Goal: Information Seeking & Learning: Learn about a topic

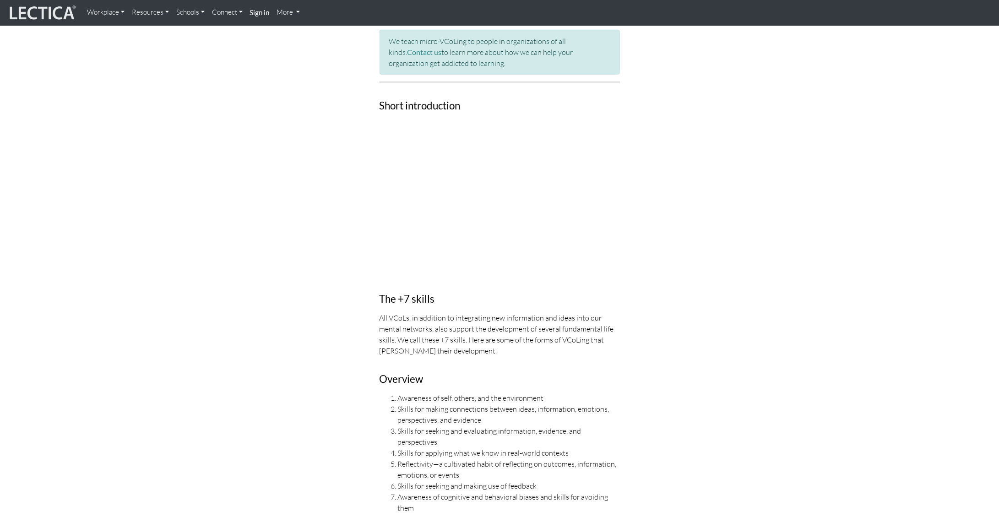
scroll to position [530, 0]
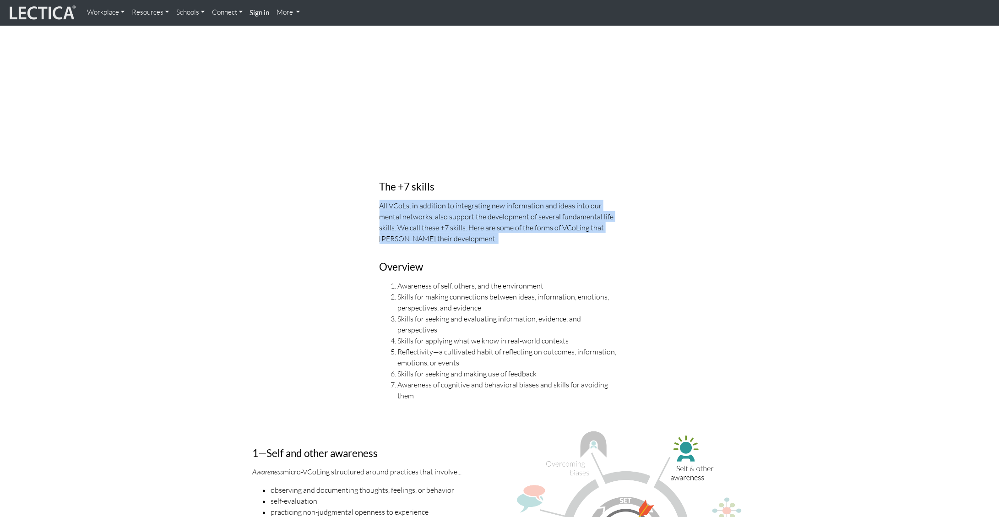
drag, startPoint x: 380, startPoint y: 206, endPoint x: 489, endPoint y: 255, distance: 119.4
click at [489, 256] on div "The +7 skills All VCoLs, in addition to integrating new information and ideas i…" at bounding box center [500, 286] width 254 height 245
click at [489, 255] on div "The +7 skills All VCoLs, in addition to integrating new information and ideas i…" at bounding box center [500, 286] width 254 height 245
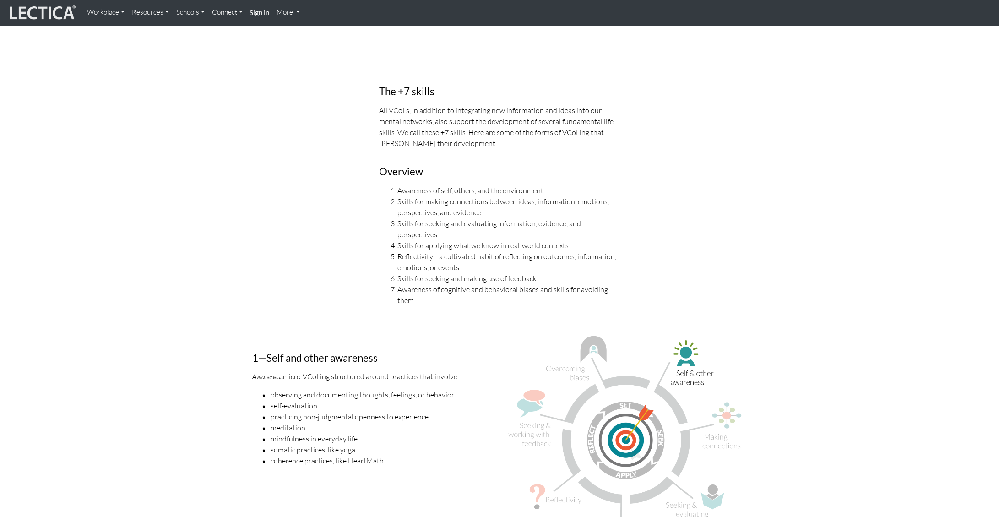
scroll to position [680, 0]
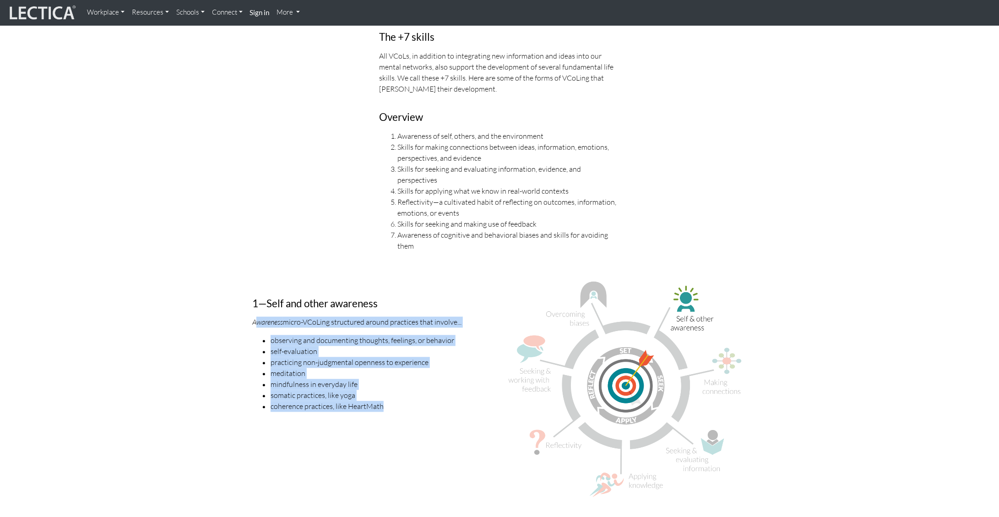
drag, startPoint x: 255, startPoint y: 310, endPoint x: 408, endPoint y: 391, distance: 174.3
click at [408, 391] on div "1—Self and other awareness Awareness micro-VCoLing structured around practices …" at bounding box center [372, 393] width 254 height 225
click at [408, 401] on li "coherence practices, like HeartMath" at bounding box center [382, 406] width 222 height 11
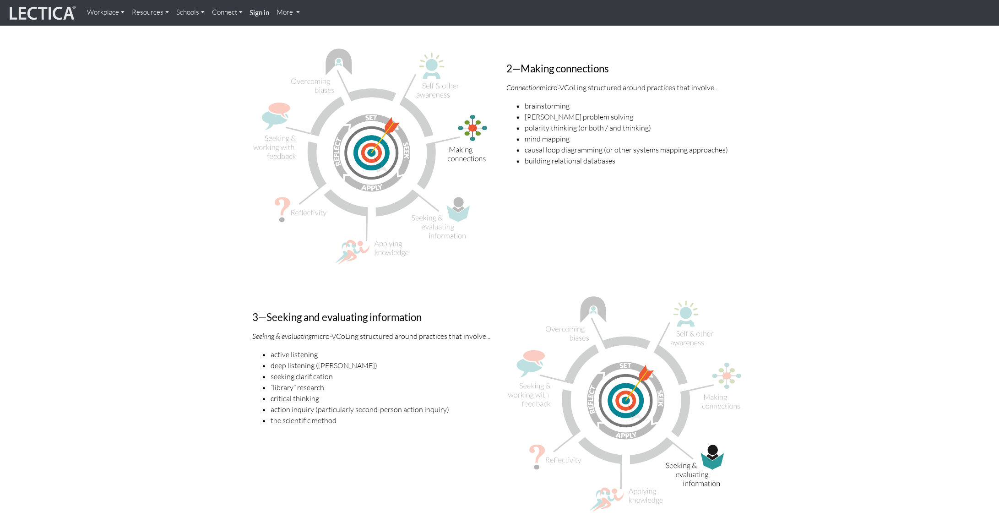
scroll to position [1404, 0]
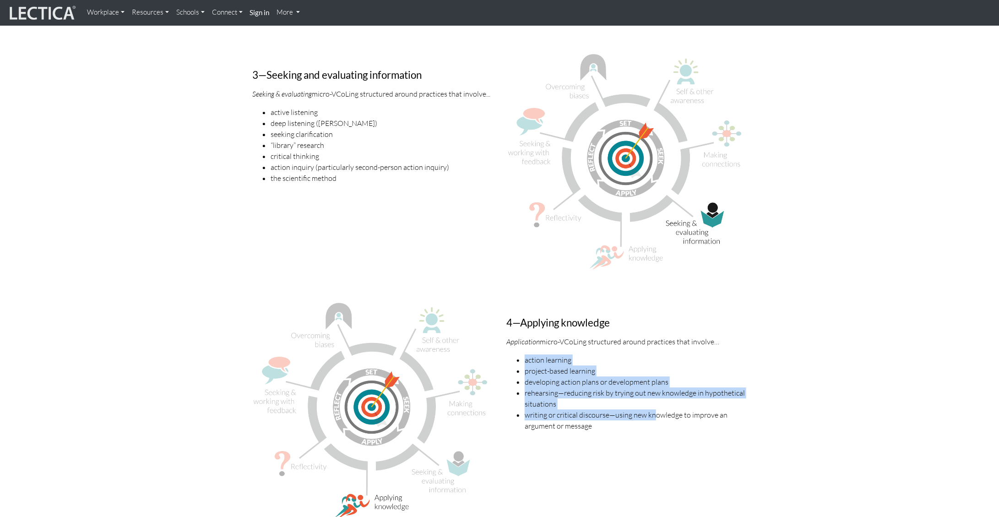
drag, startPoint x: 540, startPoint y: 350, endPoint x: 652, endPoint y: 407, distance: 124.9
click at [652, 407] on ul "action learning project-based learning developing action plans or development p…" at bounding box center [626, 392] width 240 height 77
click at [652, 409] on li "writing or critical discourse—using new knowledge to improve an argument or mes…" at bounding box center [636, 420] width 222 height 22
drag, startPoint x: 607, startPoint y: 419, endPoint x: 509, endPoint y: 341, distance: 125.1
click at [509, 341] on div "4—Applying knowledge Application micro-VCoLing structured around practices that…" at bounding box center [627, 413] width 254 height 227
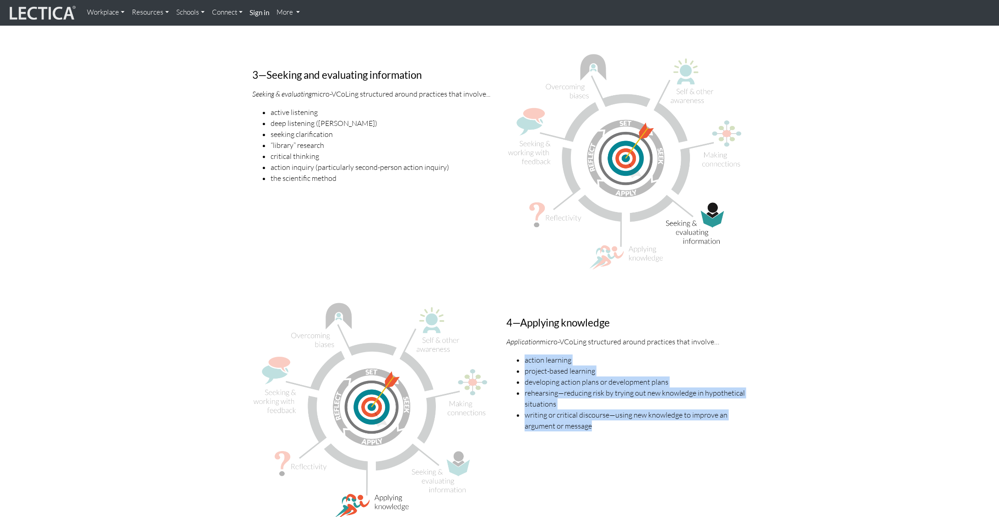
click at [509, 341] on div "4—Applying knowledge Application micro-VCoLing structured around practices that…" at bounding box center [627, 413] width 254 height 227
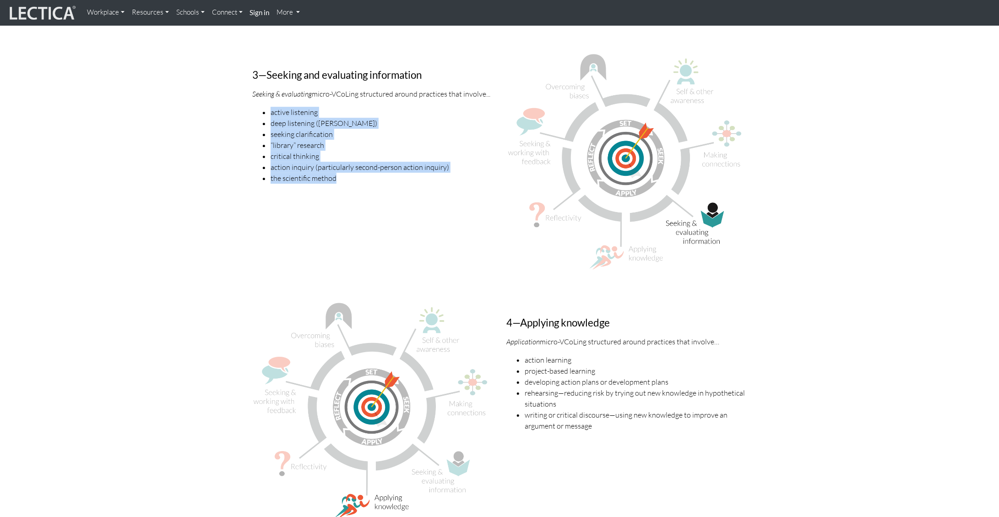
drag, startPoint x: 261, startPoint y: 99, endPoint x: 373, endPoint y: 167, distance: 131.1
click at [373, 168] on ul "active listening deep listening ([PERSON_NAME]) seeking clarification “library”…" at bounding box center [372, 145] width 240 height 77
click at [373, 173] on li "the scientific method" at bounding box center [382, 178] width 222 height 11
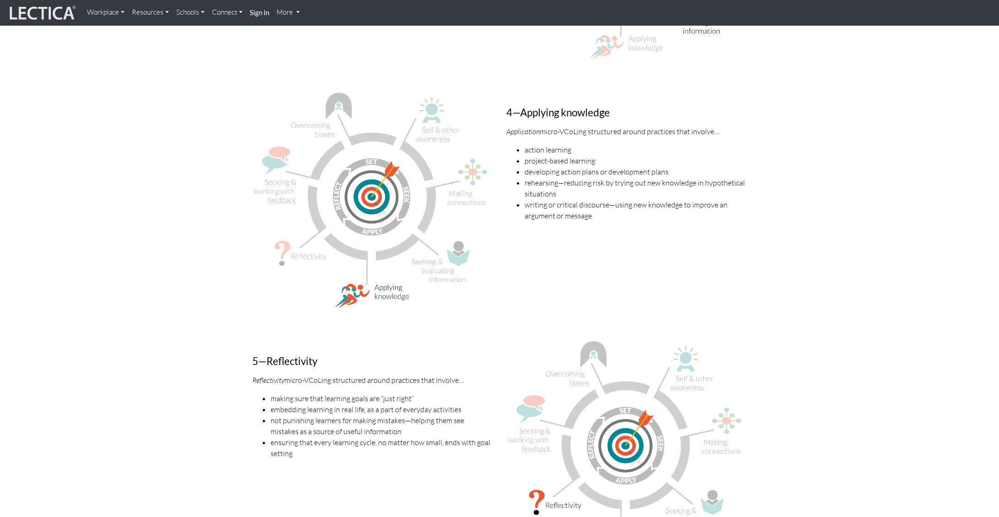
scroll to position [1676, 0]
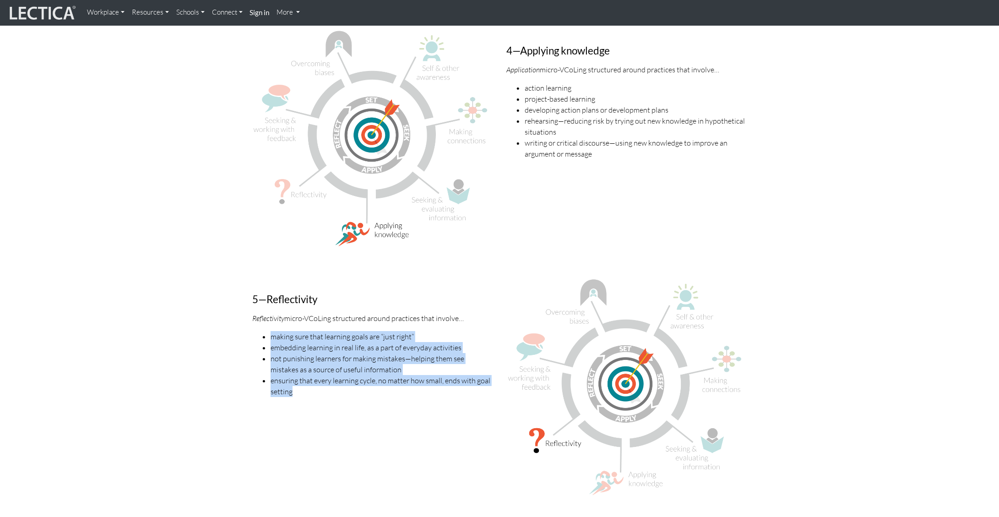
drag, startPoint x: 248, startPoint y: 323, endPoint x: 391, endPoint y: 395, distance: 159.5
click at [391, 396] on div "5—Reflectivity Reflectivity micro-VCoLing structured around practices that invo…" at bounding box center [372, 390] width 254 height 227
click at [391, 395] on div "5—Reflectivity Reflectivity micro-VCoLing structured around practices that invo…" at bounding box center [372, 390] width 254 height 227
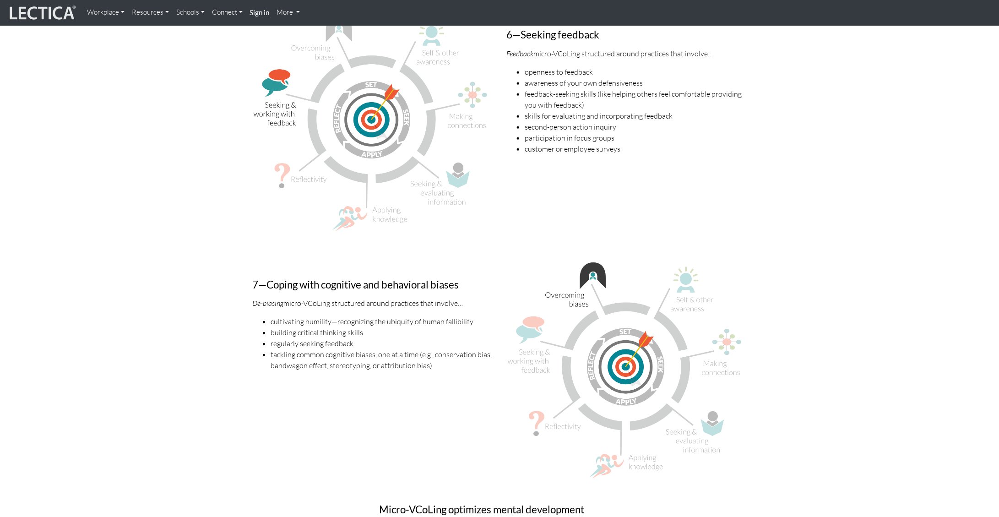
scroll to position [2189, 0]
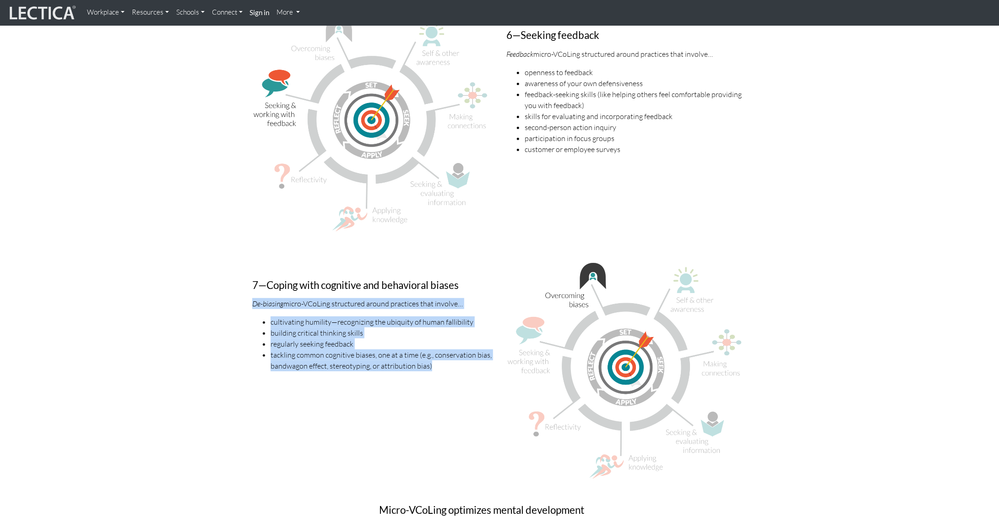
drag, startPoint x: 251, startPoint y: 291, endPoint x: 461, endPoint y: 376, distance: 226.3
click at [462, 377] on div "7—Coping with cognitive and behavioral biases De-biasing micro-VCoLing structur…" at bounding box center [372, 374] width 254 height 225
click at [418, 338] on li "regularly seeking feedback" at bounding box center [382, 343] width 222 height 11
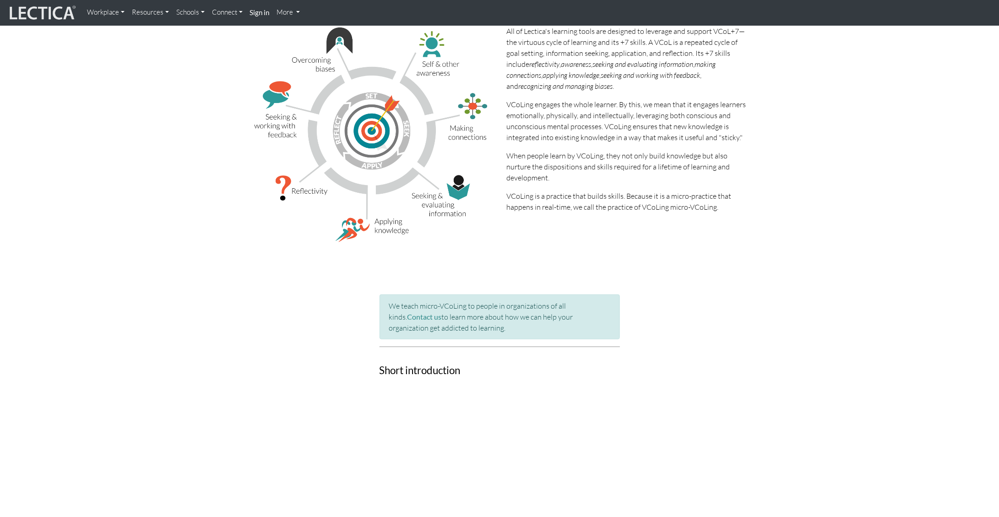
scroll to position [0, 0]
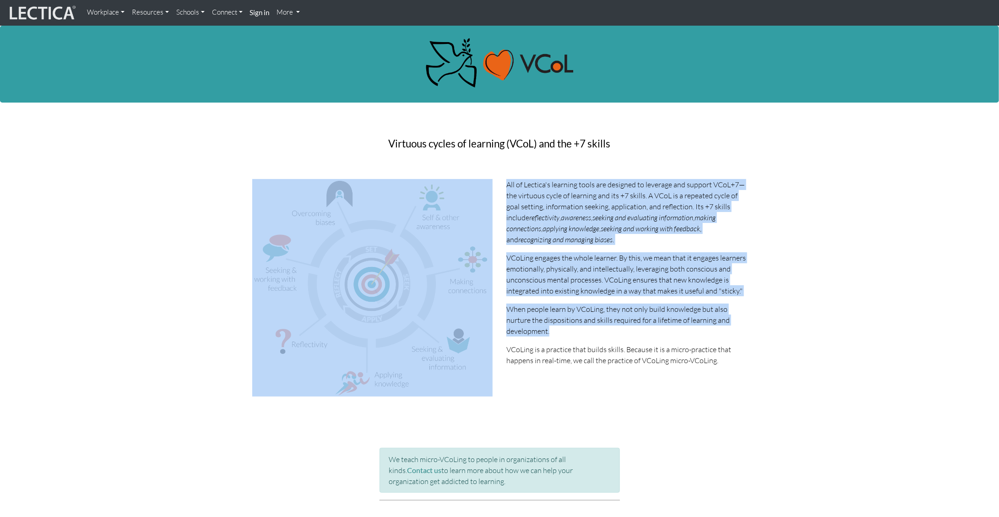
drag, startPoint x: 499, startPoint y: 314, endPoint x: 603, endPoint y: 327, distance: 105.3
click at [604, 328] on div "All of Lectica's learning tools are designed to leverage and support VCoL+7—the…" at bounding box center [499, 291] width 508 height 225
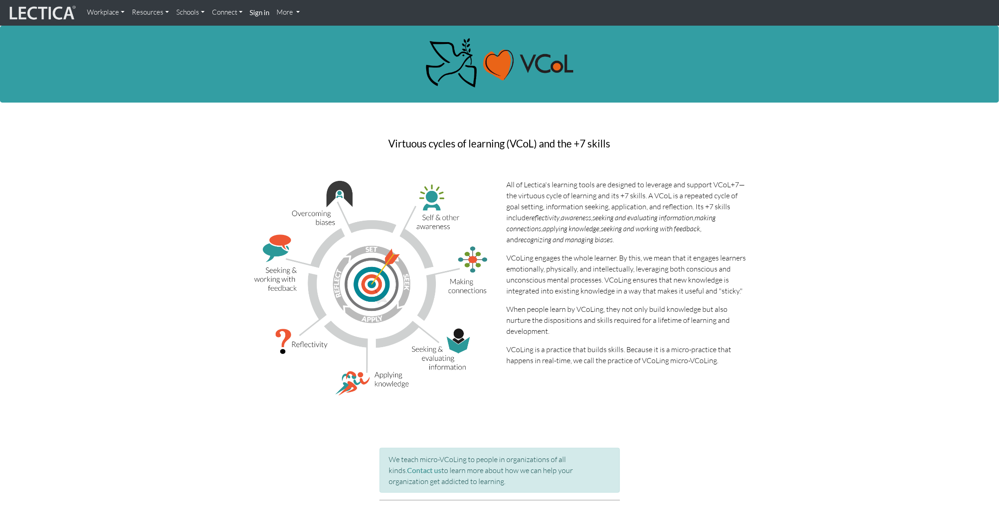
click at [585, 335] on p "When people learn by VCoLing, they not only build knowledge but also nurture th…" at bounding box center [626, 320] width 240 height 33
